Goal: Check status: Check status

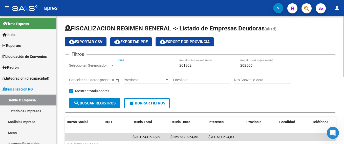
click at [140, 64] on input "CUIT" at bounding box center [147, 65] width 57 height 4
paste input "20-16144347-7"
type input "20-16144347-7"
click at [262, 65] on input "202506" at bounding box center [269, 65] width 57 height 4
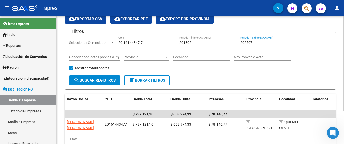
scroll to position [45, 0]
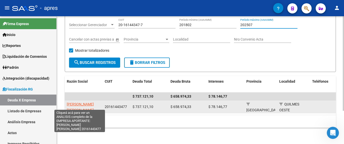
type input "202507"
click at [83, 102] on span "[PERSON_NAME] [PERSON_NAME]" at bounding box center [80, 107] width 27 height 10
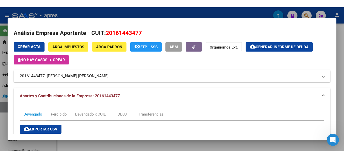
scroll to position [30, 0]
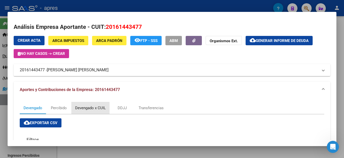
click at [83, 109] on div "Devengado x CUIL" at bounding box center [90, 108] width 31 height 6
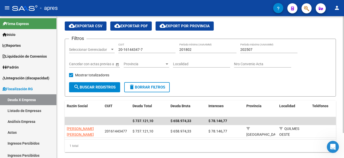
scroll to position [0, 0]
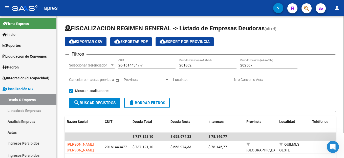
drag, startPoint x: 152, startPoint y: 60, endPoint x: 142, endPoint y: 62, distance: 9.8
click at [142, 62] on div "20-16144347-7 CUIT" at bounding box center [147, 64] width 57 height 10
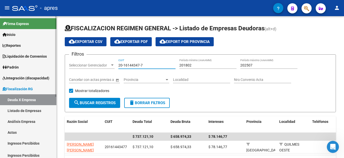
drag, startPoint x: 151, startPoint y: 65, endPoint x: 27, endPoint y: 72, distance: 124.3
click at [27, 72] on mat-sidenav-container "Firma Express Inicio Calendario SSS Instructivos Contacto OS Reportes Ingresos …" at bounding box center [172, 87] width 344 height 142
paste input "0513534-4"
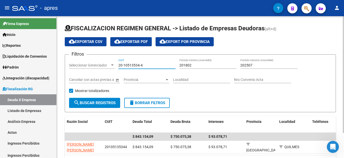
type input "20-10513534-4"
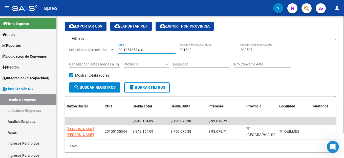
scroll to position [30, 0]
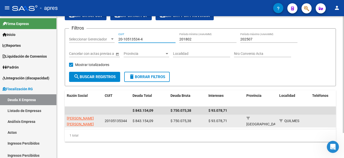
click at [76, 117] on app-link-go-to "[PERSON_NAME] [PERSON_NAME]" at bounding box center [84, 122] width 34 height 12
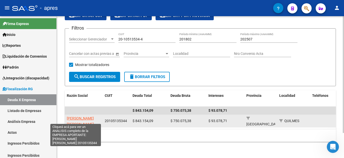
click at [85, 116] on span "[PERSON_NAME] [PERSON_NAME]" at bounding box center [80, 121] width 27 height 10
type textarea "20105135344"
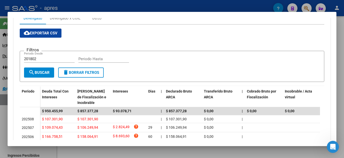
scroll to position [0, 0]
